Goal: Navigation & Orientation: Understand site structure

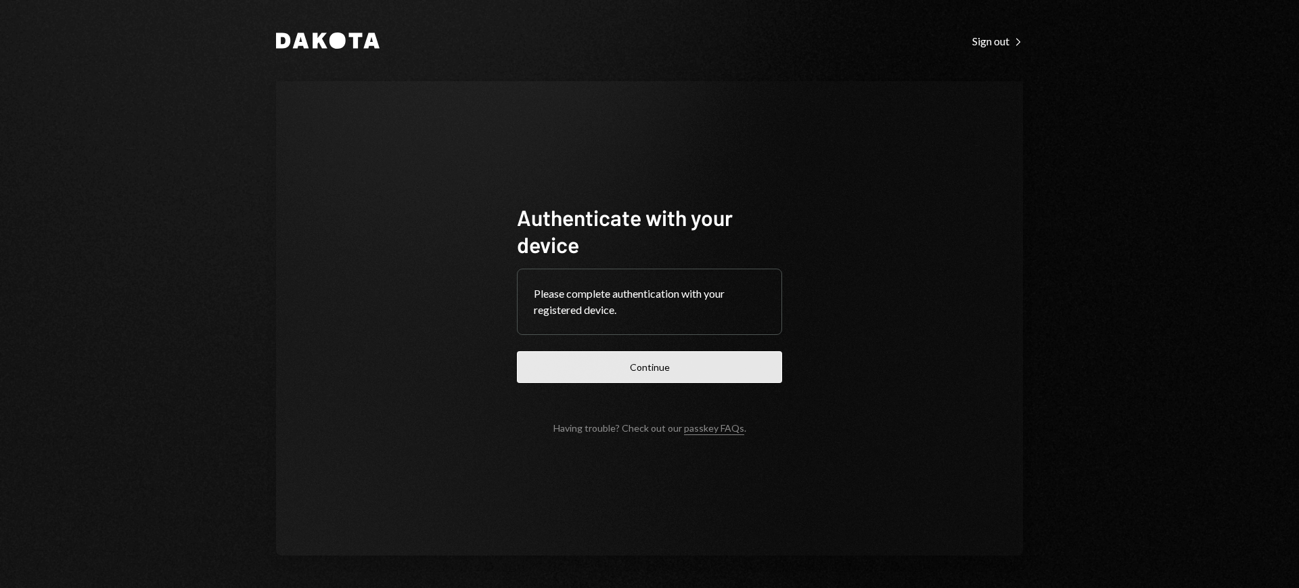
click at [748, 367] on button "Continue" at bounding box center [649, 367] width 265 height 32
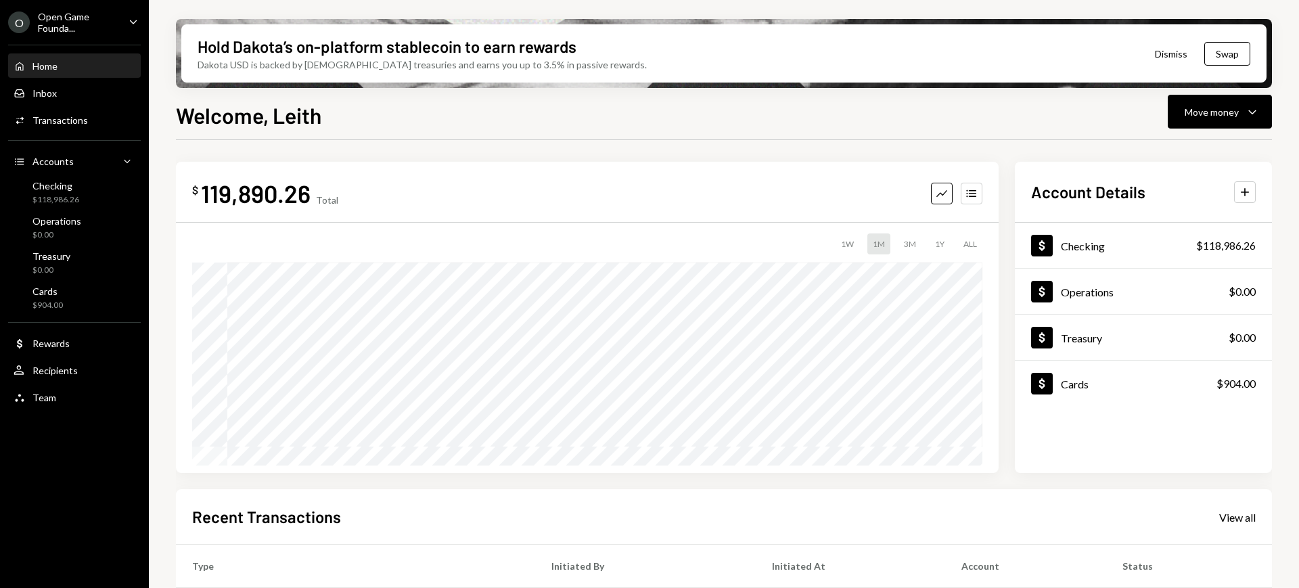
click at [128, 20] on icon "Caret Down" at bounding box center [133, 21] width 15 height 15
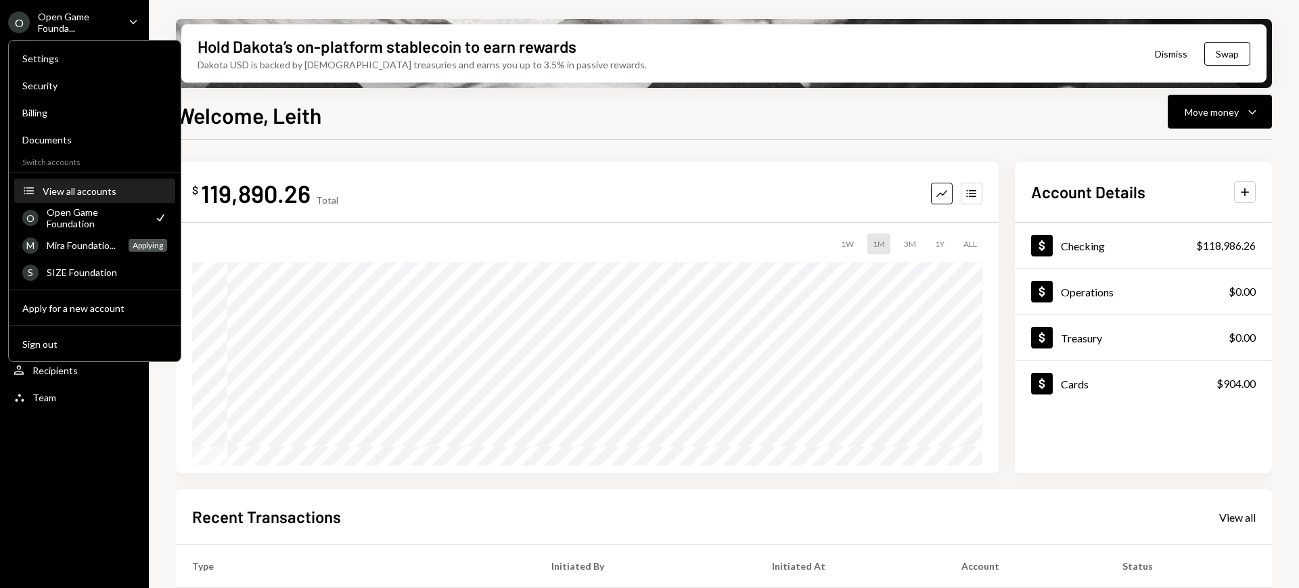
click at [123, 189] on div "View all accounts" at bounding box center [105, 191] width 125 height 12
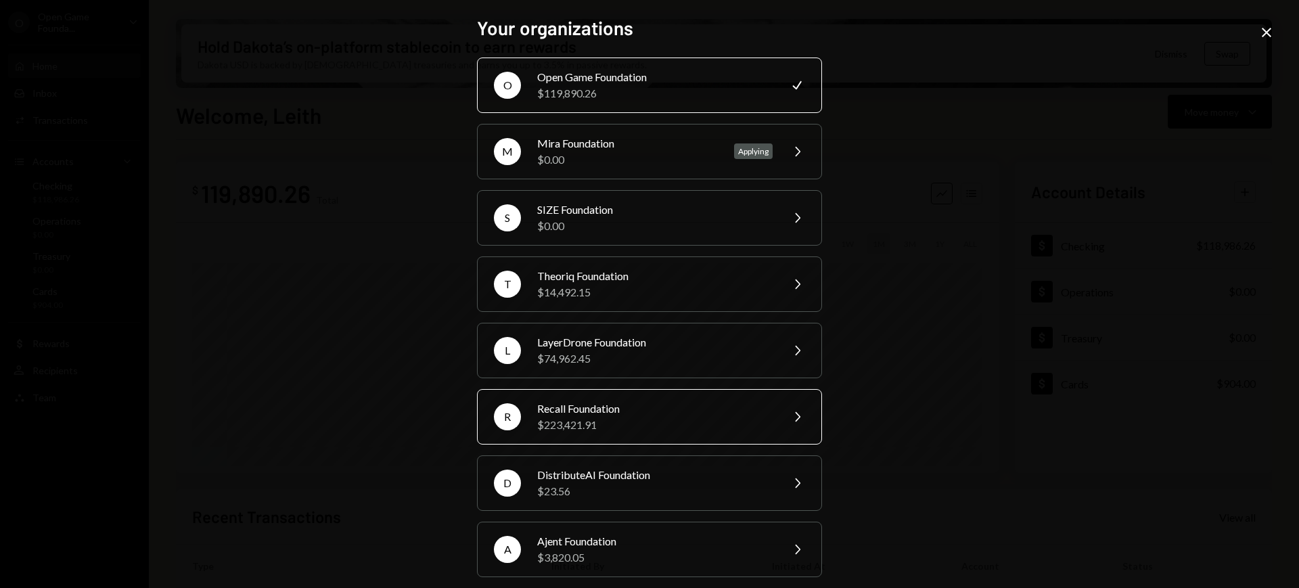
click at [673, 401] on div "Recall Foundation" at bounding box center [654, 409] width 235 height 16
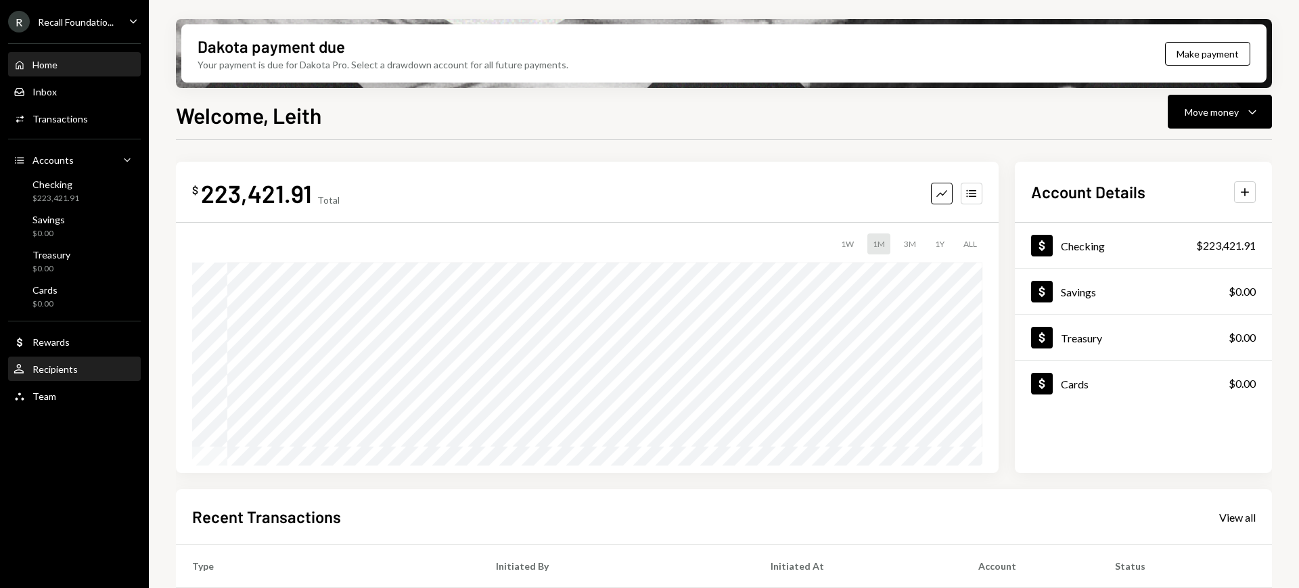
click at [78, 372] on div "User Recipients" at bounding box center [75, 369] width 122 height 12
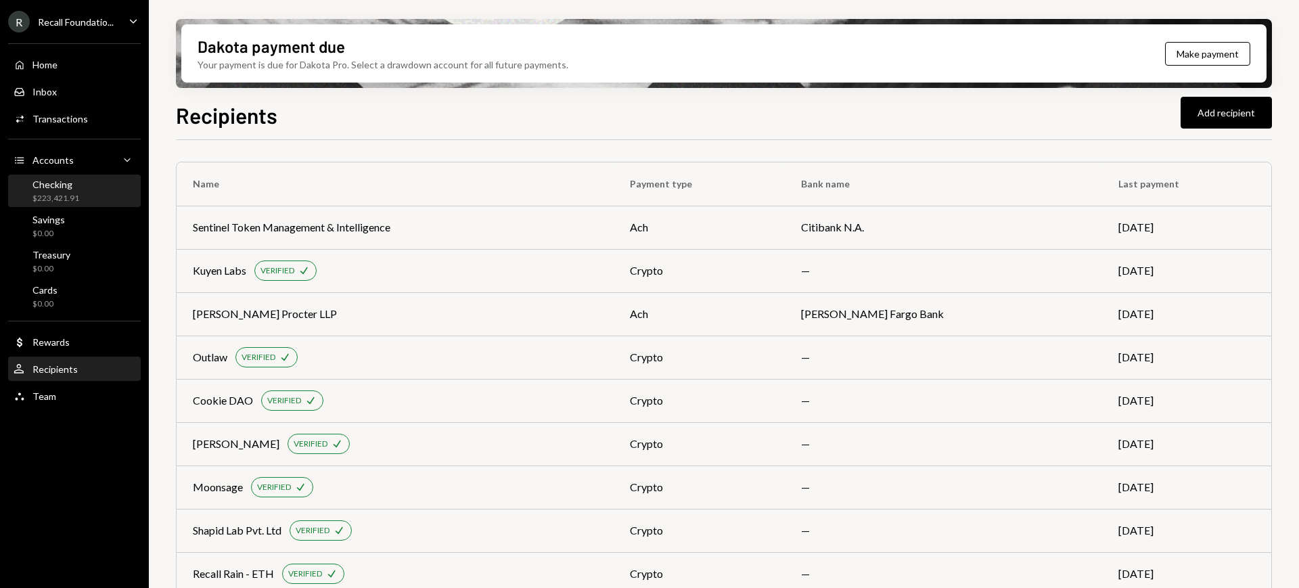
click at [95, 181] on div "Checking $223,421.91" at bounding box center [75, 192] width 122 height 26
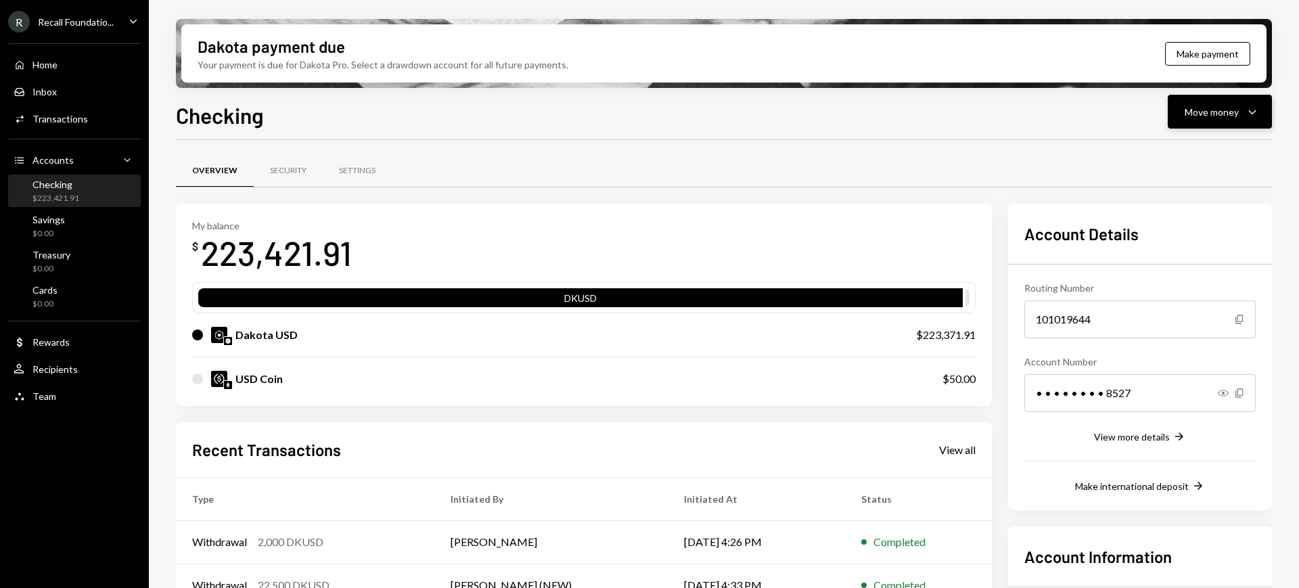
click at [1221, 113] on div "Move money" at bounding box center [1212, 112] width 54 height 14
click at [1226, 106] on div "Move money" at bounding box center [1212, 112] width 54 height 14
click at [45, 65] on div "Home" at bounding box center [44, 65] width 25 height 12
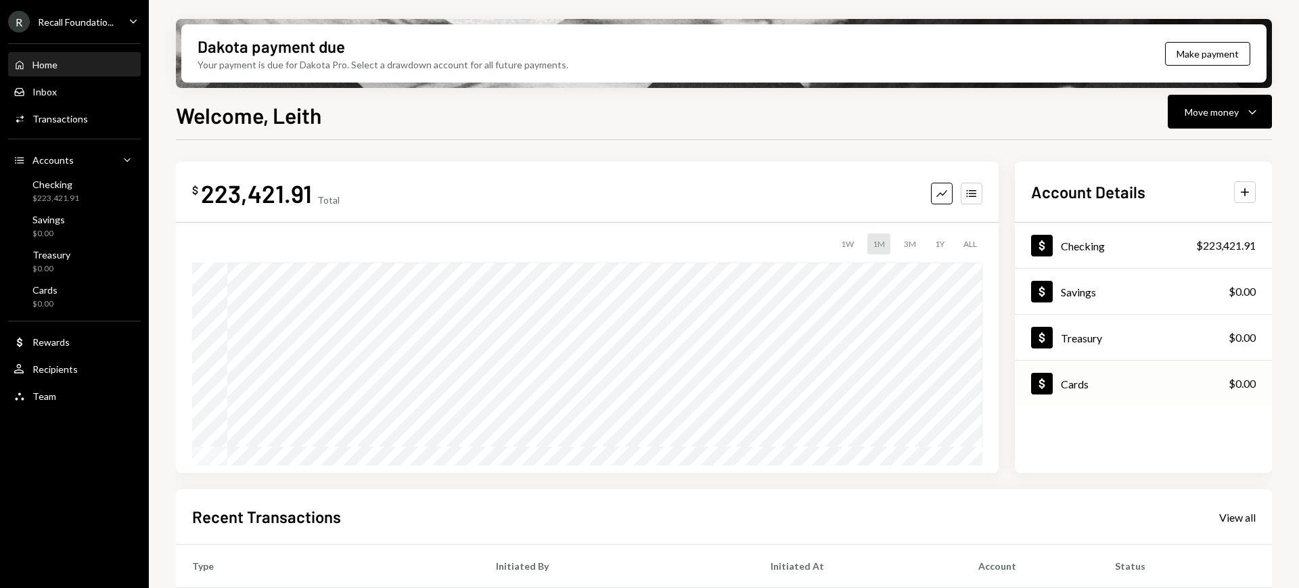
click at [1152, 376] on div "Dollar Cards $0.00" at bounding box center [1143, 384] width 257 height 44
